Goal: Information Seeking & Learning: Learn about a topic

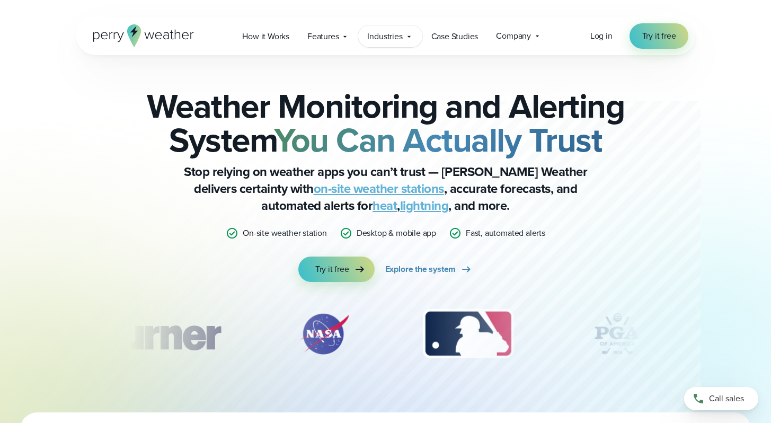
click at [377, 42] on span "Industries" at bounding box center [384, 36] width 35 height 13
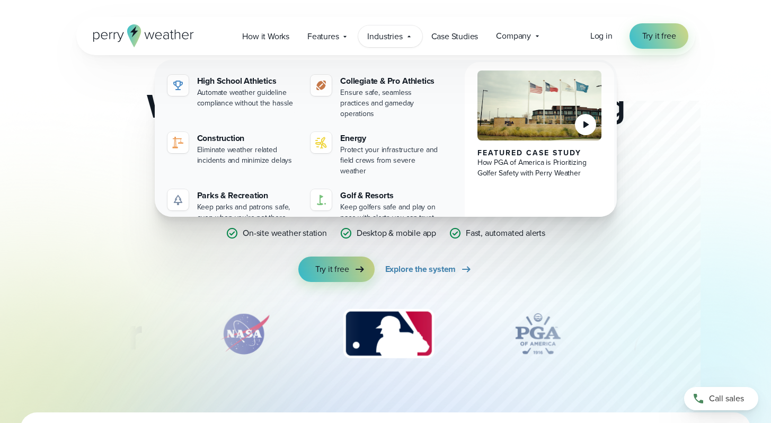
click at [377, 42] on span "Industries" at bounding box center [384, 36] width 35 height 13
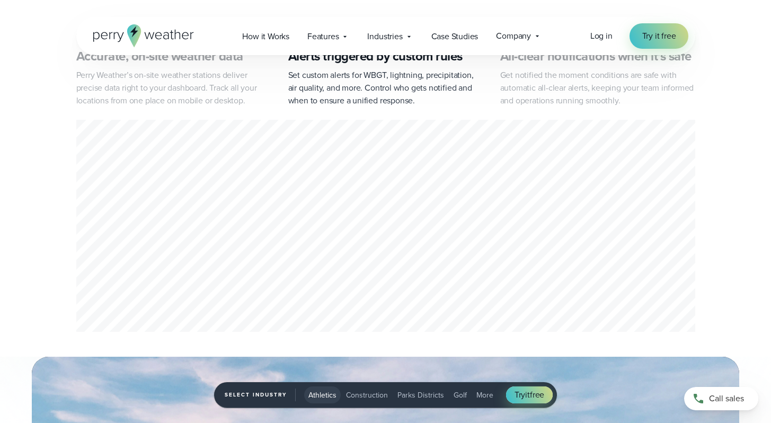
scroll to position [533, 0]
